Goal: Transaction & Acquisition: Purchase product/service

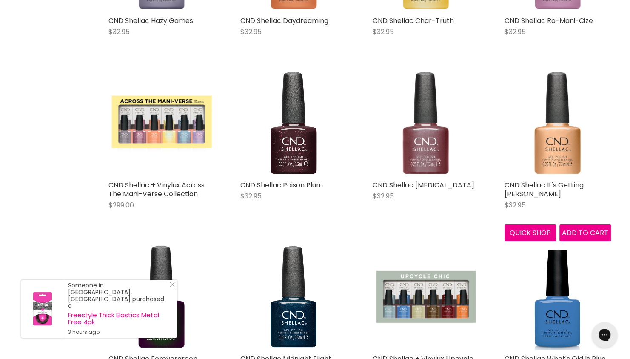
scroll to position [1626, 0]
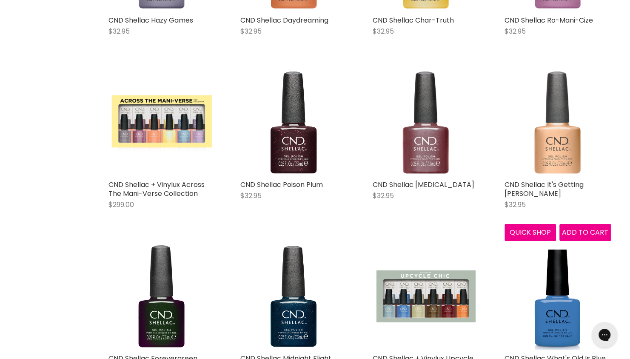
click at [542, 136] on img "Main content" at bounding box center [558, 122] width 106 height 106
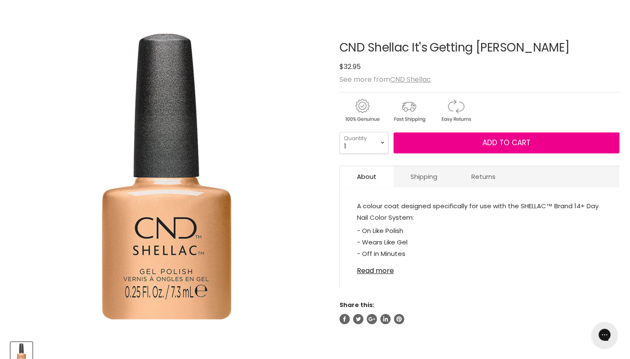
scroll to position [84, 0]
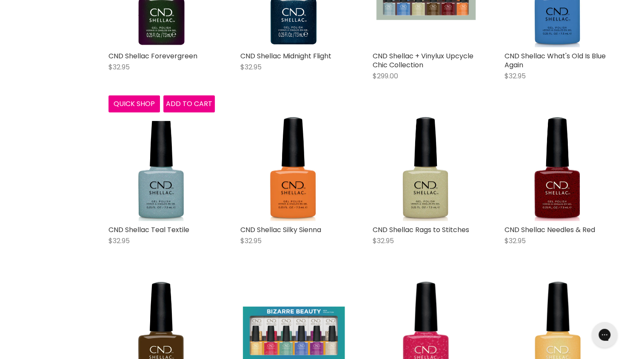
scroll to position [1928, 0]
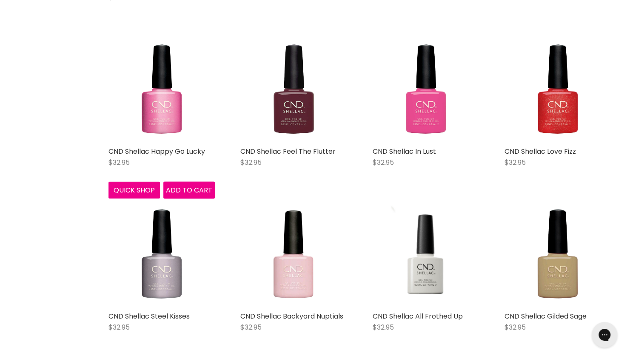
scroll to position [2684, 0]
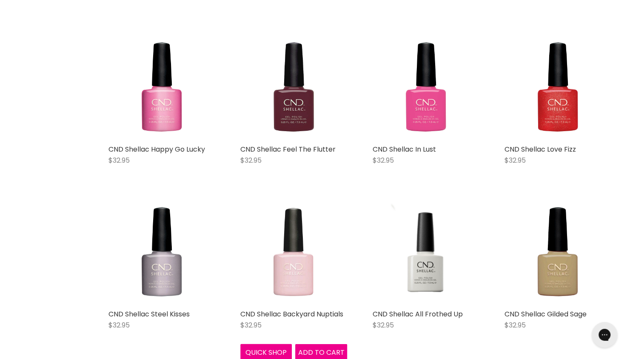
click at [277, 256] on img "Main content" at bounding box center [293, 251] width 106 height 106
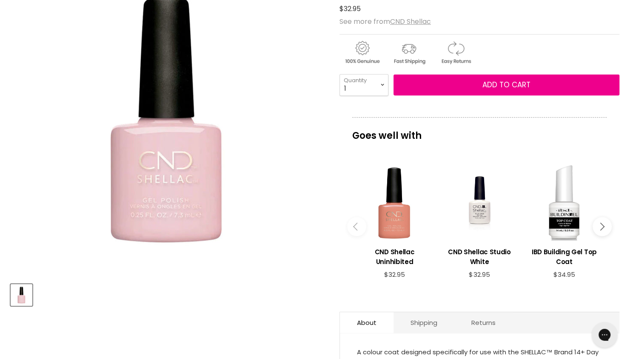
scroll to position [138, 0]
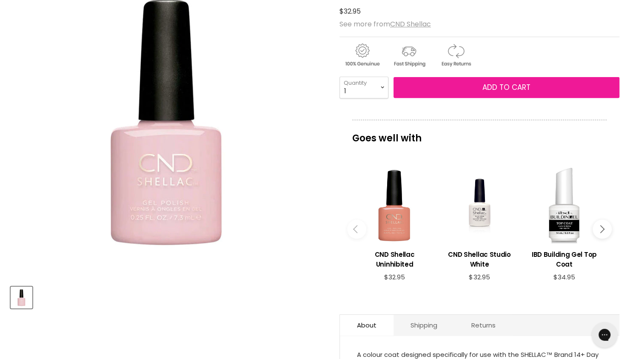
click at [451, 80] on button "Add to cart" at bounding box center [507, 87] width 226 height 21
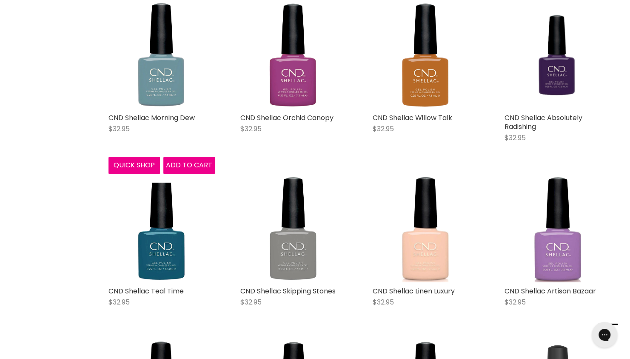
scroll to position [1508, 0]
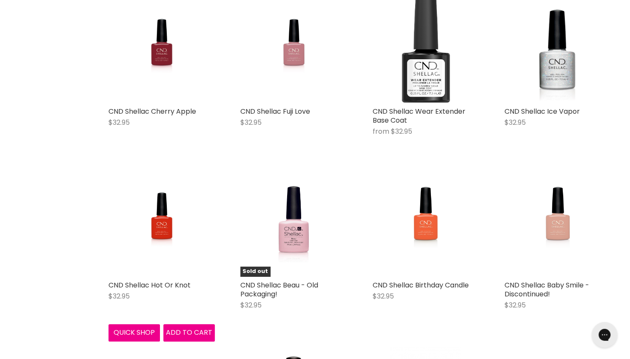
scroll to position [3691, 0]
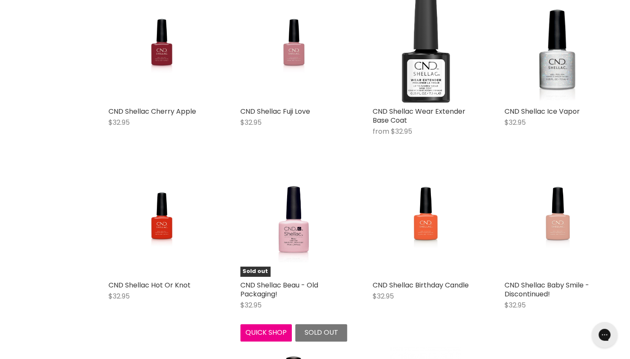
drag, startPoint x: 299, startPoint y: 236, endPoint x: 234, endPoint y: 185, distance: 82.1
click at [234, 185] on div "Sold out CND Shellac Beau - Old Packaging! $32.95 CND Shellac Quick shop Sold o…" at bounding box center [293, 255] width 123 height 188
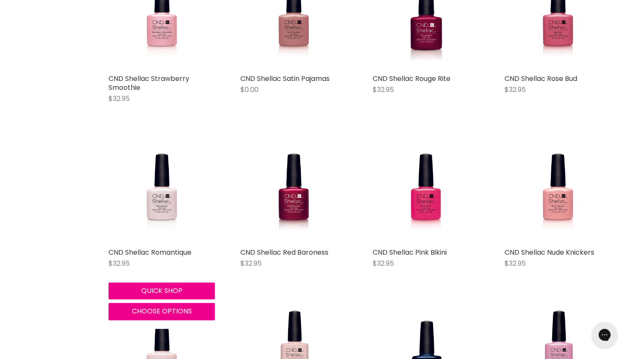
scroll to position [5942, 0]
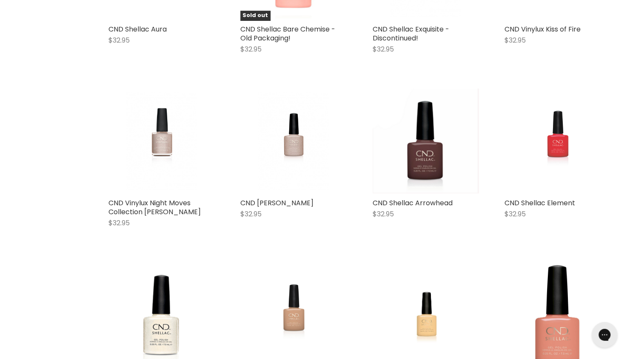
scroll to position [4120, 0]
click at [287, 155] on img "Main content" at bounding box center [293, 141] width 71 height 106
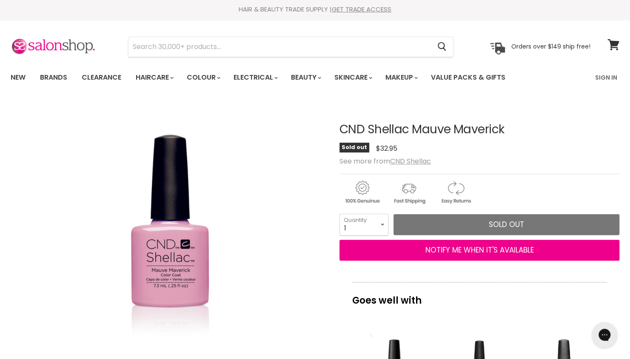
scroll to position [2, 0]
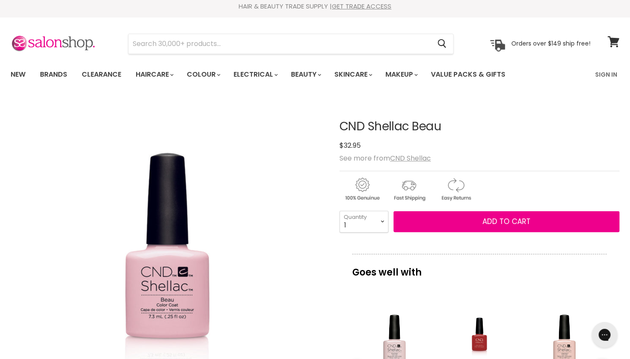
scroll to position [3, 0]
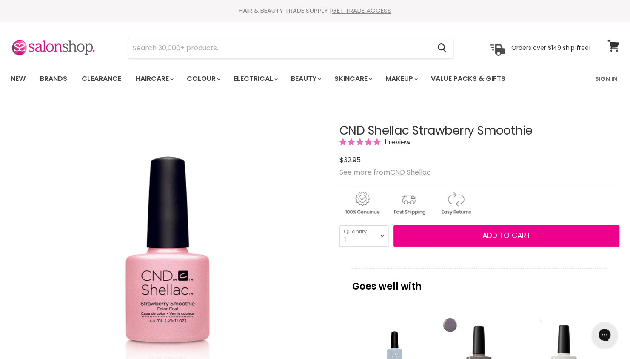
click at [142, 273] on img "CND Shellac Strawberry Smoothie image. Click or Scroll to Zoom." at bounding box center [168, 260] width 194 height 298
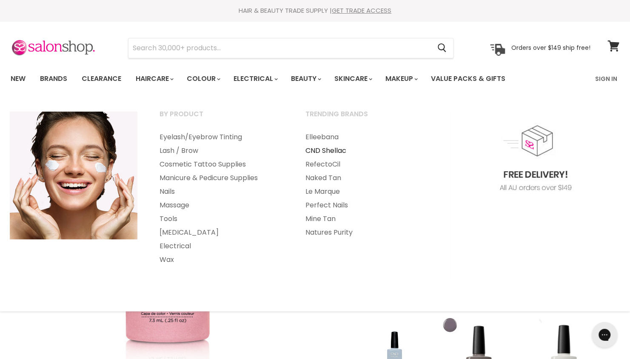
click at [320, 148] on link "CND Shellac" at bounding box center [367, 151] width 144 height 14
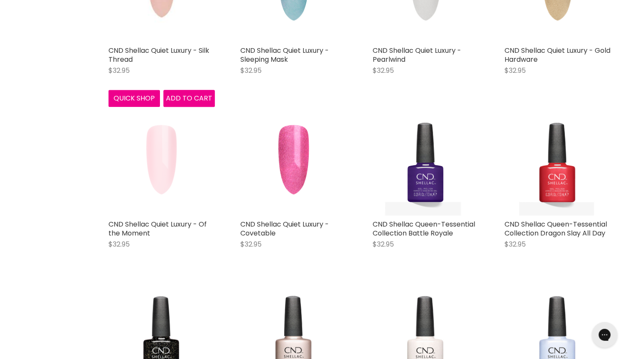
scroll to position [402, 0]
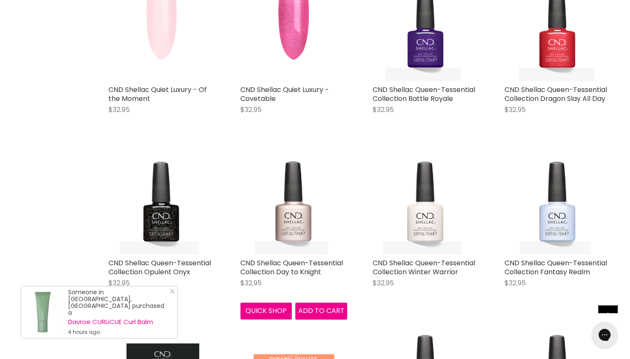
scroll to position [535, 0]
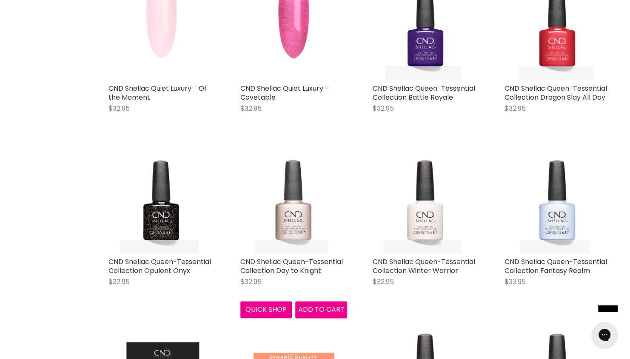
click at [309, 222] on img "Main content" at bounding box center [293, 199] width 106 height 106
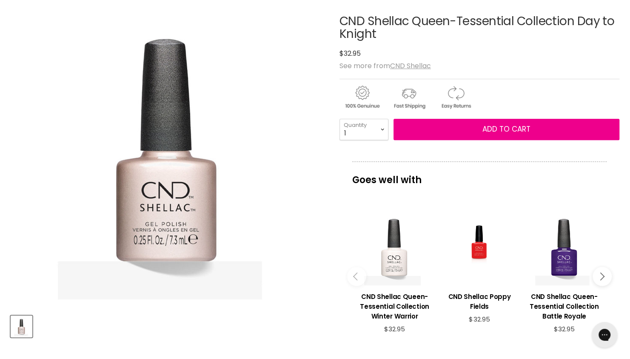
scroll to position [110, 0]
